Goal: Task Accomplishment & Management: Manage account settings

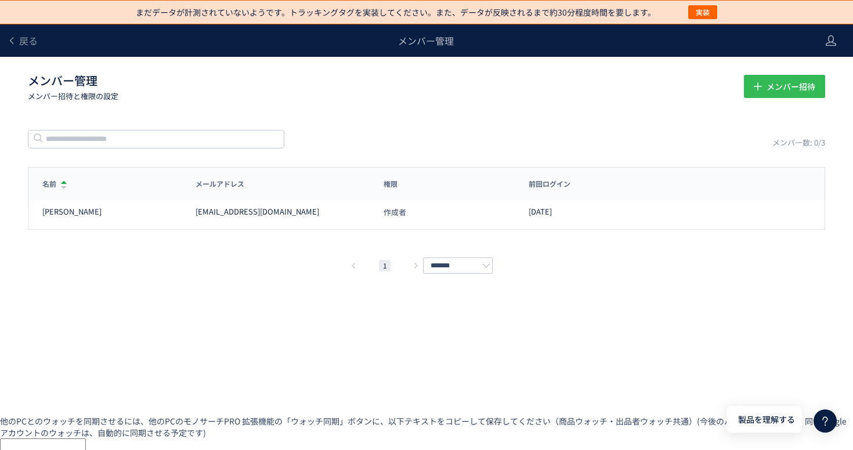
click at [784, 89] on span "メンバー招待" at bounding box center [791, 86] width 49 height 23
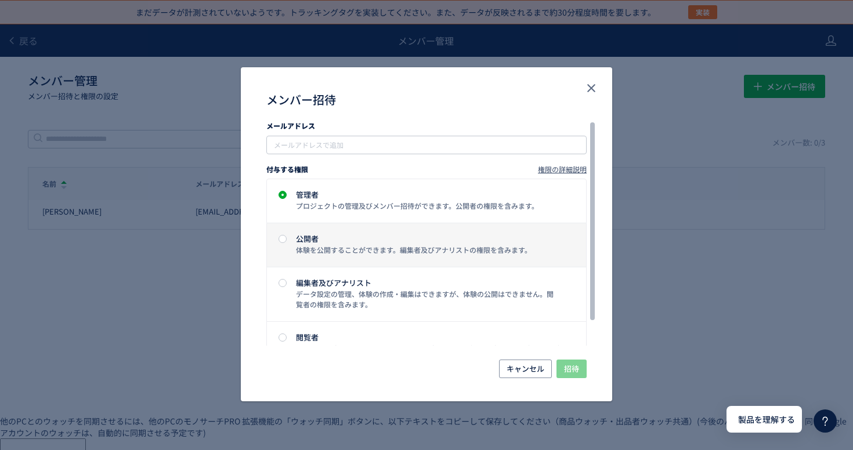
click at [324, 247] on div "体験を公開することができます。編集者及びアナリストの権限を含みます。" at bounding box center [428, 250] width 264 height 10
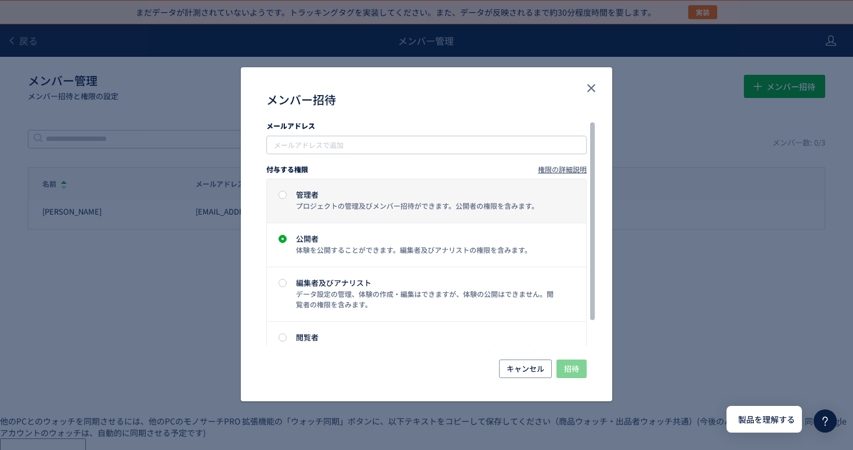
click at [338, 198] on div "管理者 プロジェクトの管理及びメンバー招待ができます。公開者の権限を含みます。" at bounding box center [424, 201] width 271 height 20
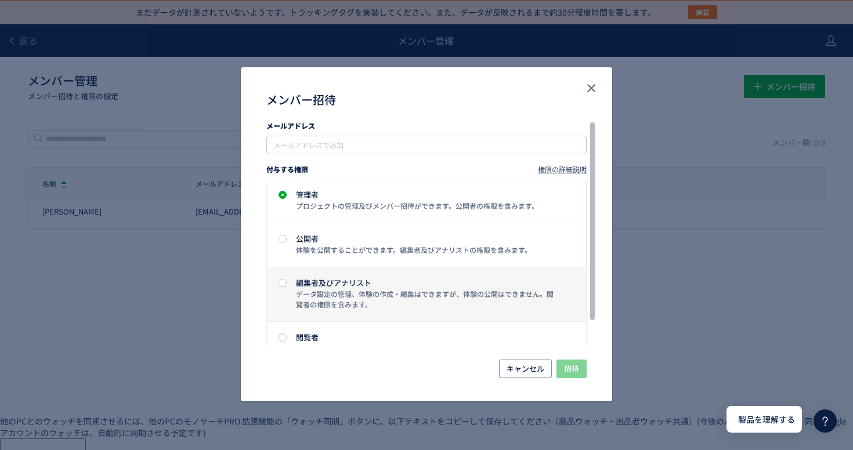
click at [326, 275] on label "編集者及びアナリスト データ設定の管理、体験の作成・編集はできますが、体験の公開はできません。閲覧者の権限を含みます。" at bounding box center [426, 295] width 319 height 54
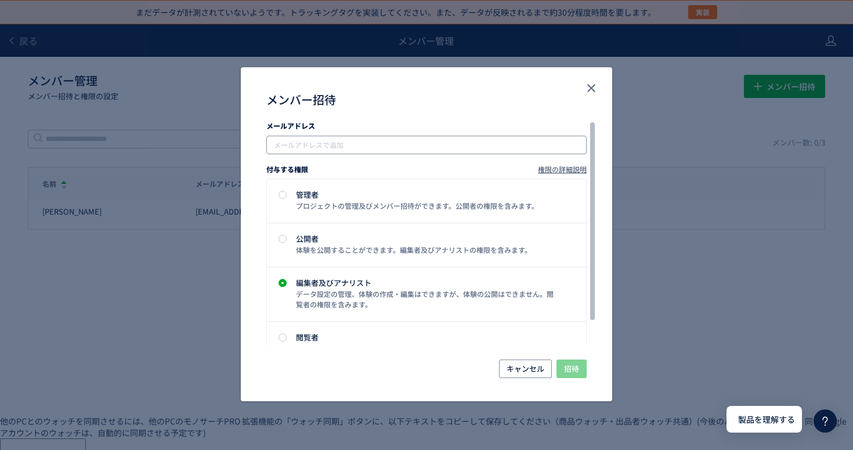
click at [384, 140] on input "メンバー招待" at bounding box center [427, 145] width 311 height 14
paste input "**********"
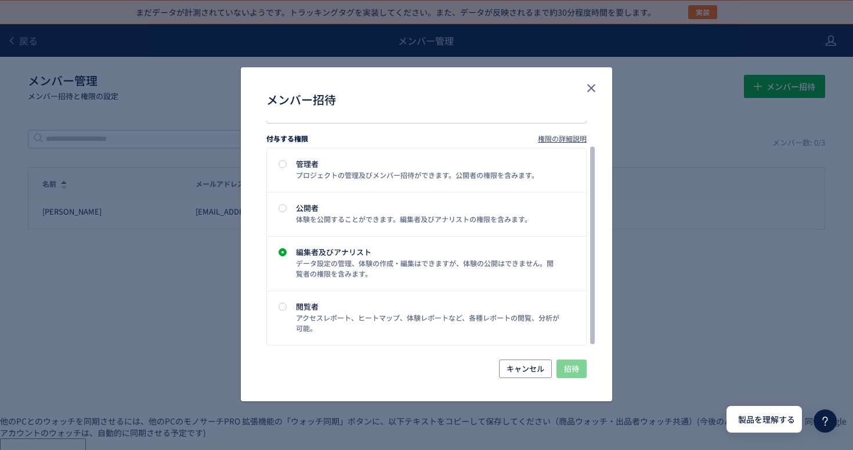
type input "**********"
click at [587, 362] on div "キャンセル 招待" at bounding box center [426, 381] width 371 height 42
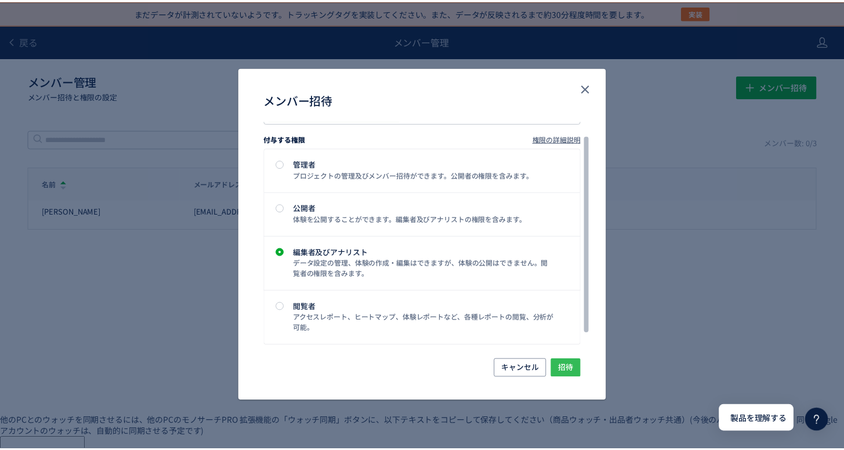
scroll to position [17, 0]
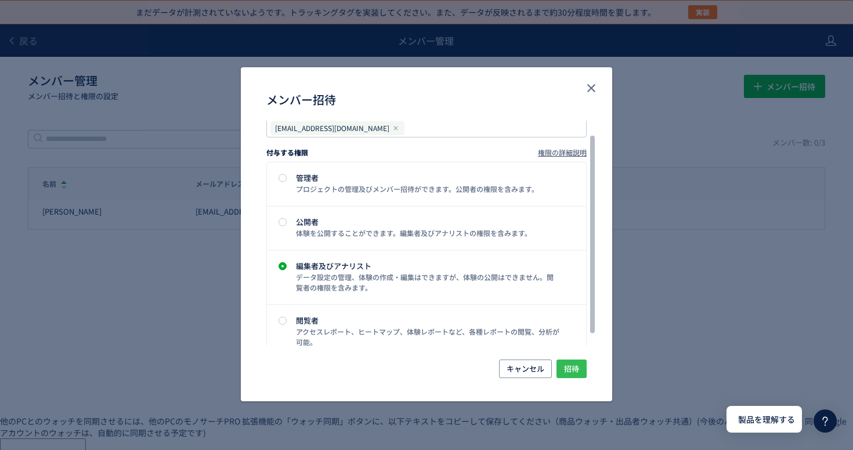
click at [578, 367] on span "招待" at bounding box center [571, 369] width 15 height 19
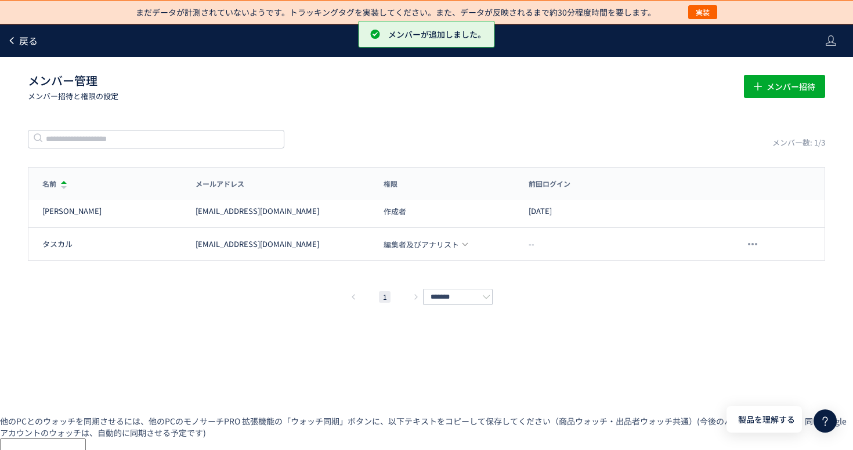
click at [19, 47] on span "戻る" at bounding box center [28, 41] width 19 height 14
